Goal: Transaction & Acquisition: Download file/media

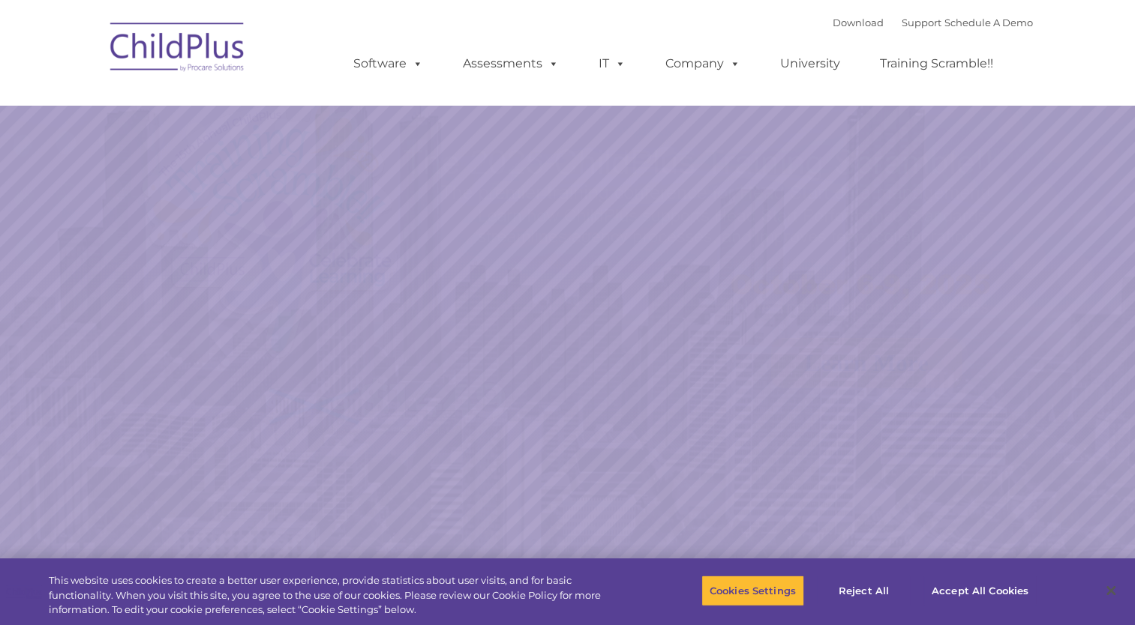
select select "MEDIUM"
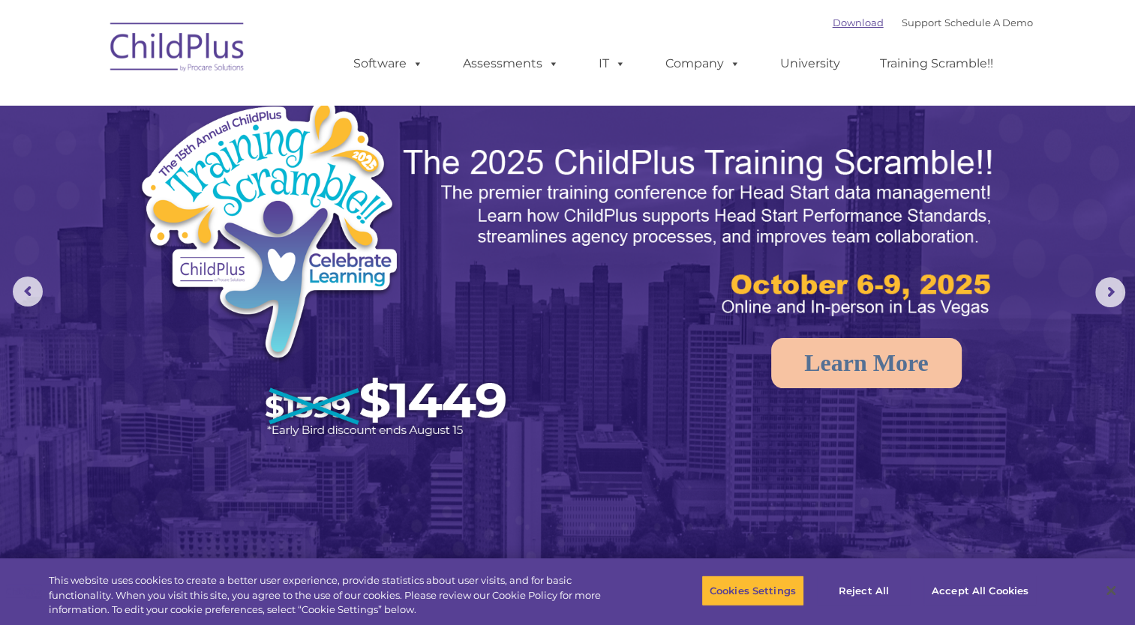
click at [832, 25] on link "Download" at bounding box center [857, 22] width 51 height 12
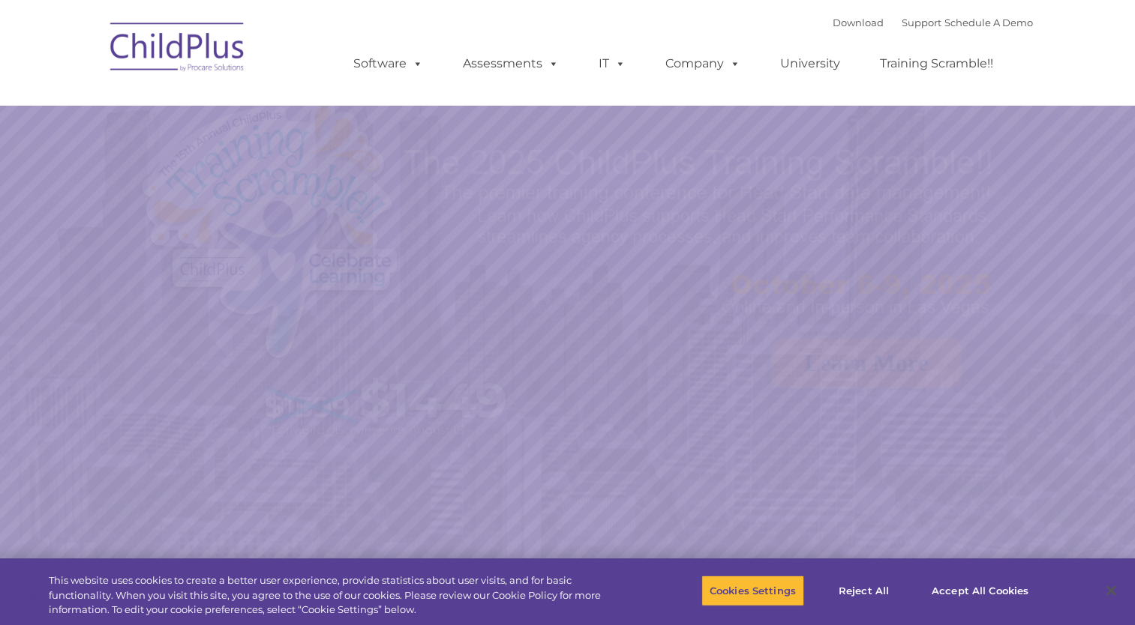
select select "MEDIUM"
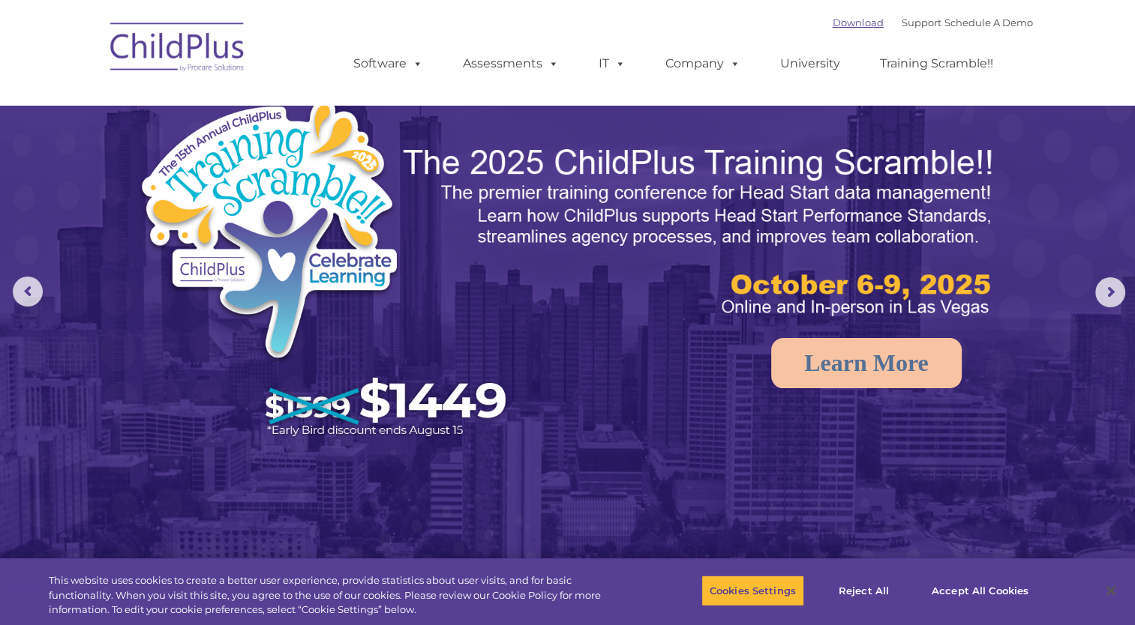
click at [838, 19] on link "Download" at bounding box center [857, 22] width 51 height 12
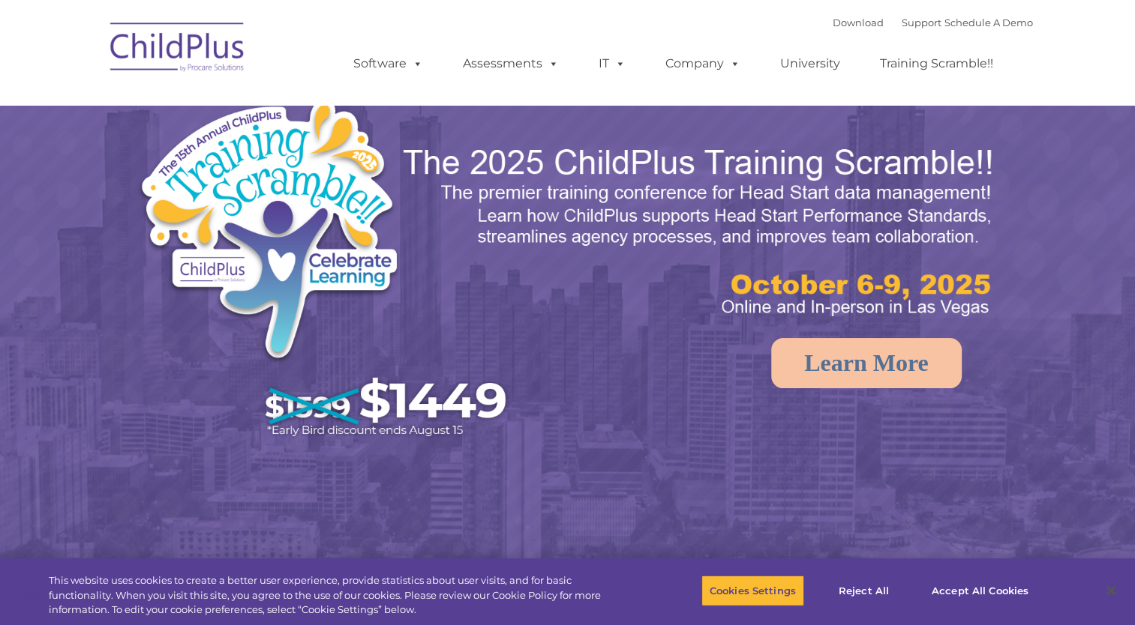
select select "MEDIUM"
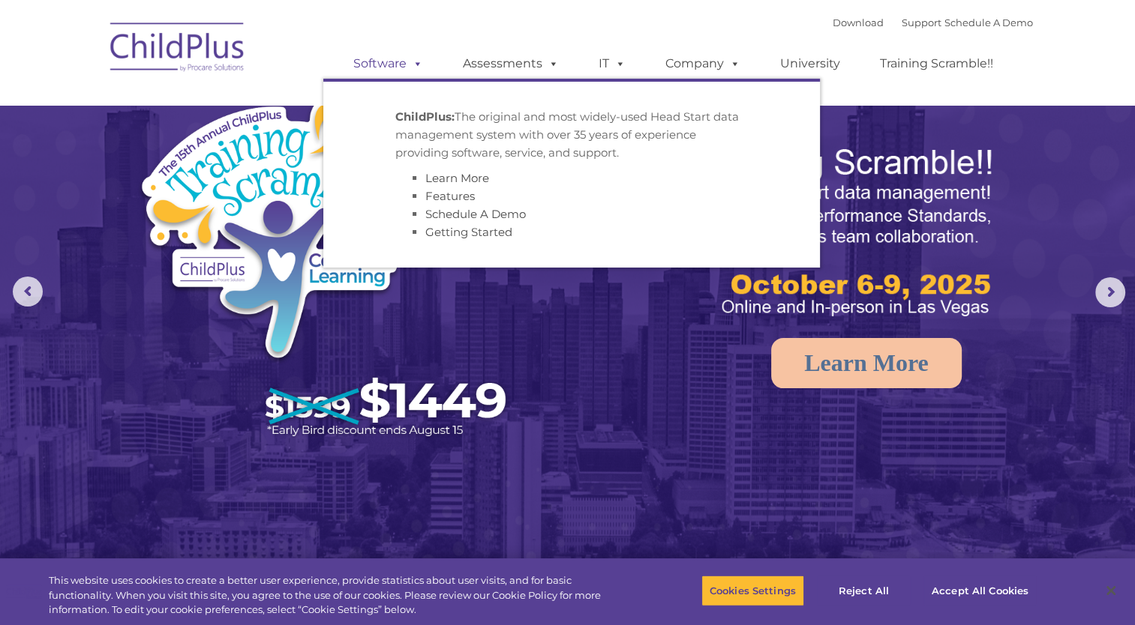
click at [413, 70] on span at bounding box center [414, 63] width 16 height 14
